Goal: Task Accomplishment & Management: Complete application form

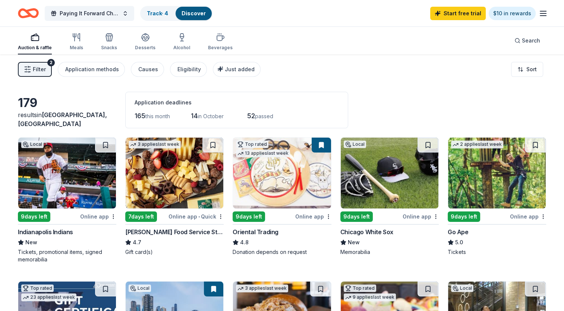
click at [330, 55] on div "Filter 2 Application methods Causes Eligibility Just added Sort" at bounding box center [282, 69] width 564 height 30
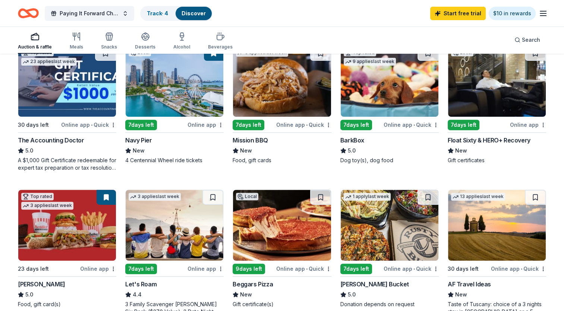
scroll to position [236, 0]
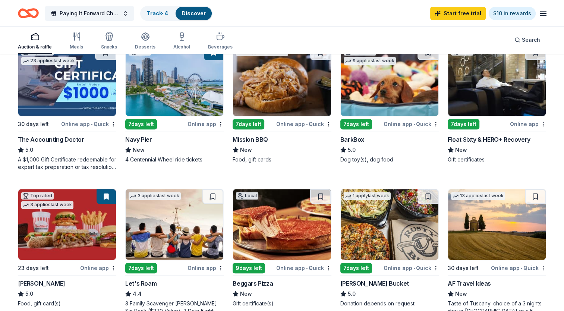
click at [140, 106] on img at bounding box center [175, 80] width 98 height 71
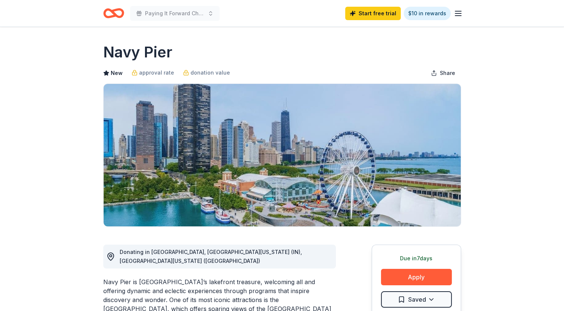
click at [423, 279] on button "Apply" at bounding box center [416, 277] width 71 height 16
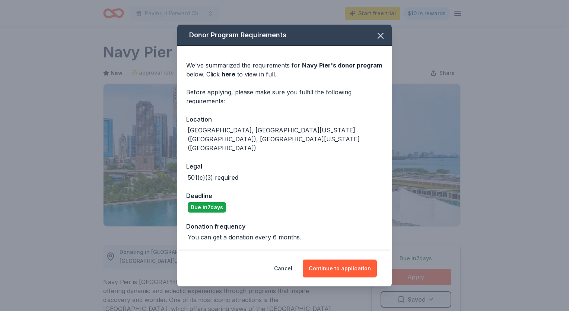
click at [351, 262] on button "Continue to application" at bounding box center [340, 268] width 74 height 18
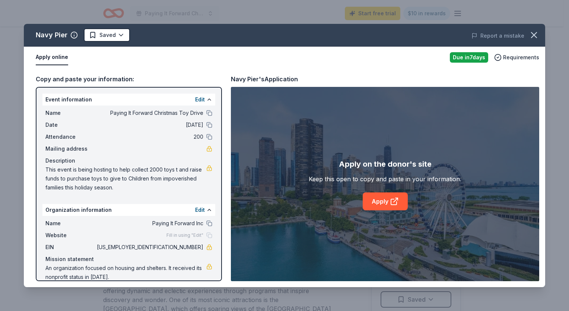
click at [392, 202] on icon at bounding box center [394, 201] width 9 height 9
